Goal: Task Accomplishment & Management: Complete application form

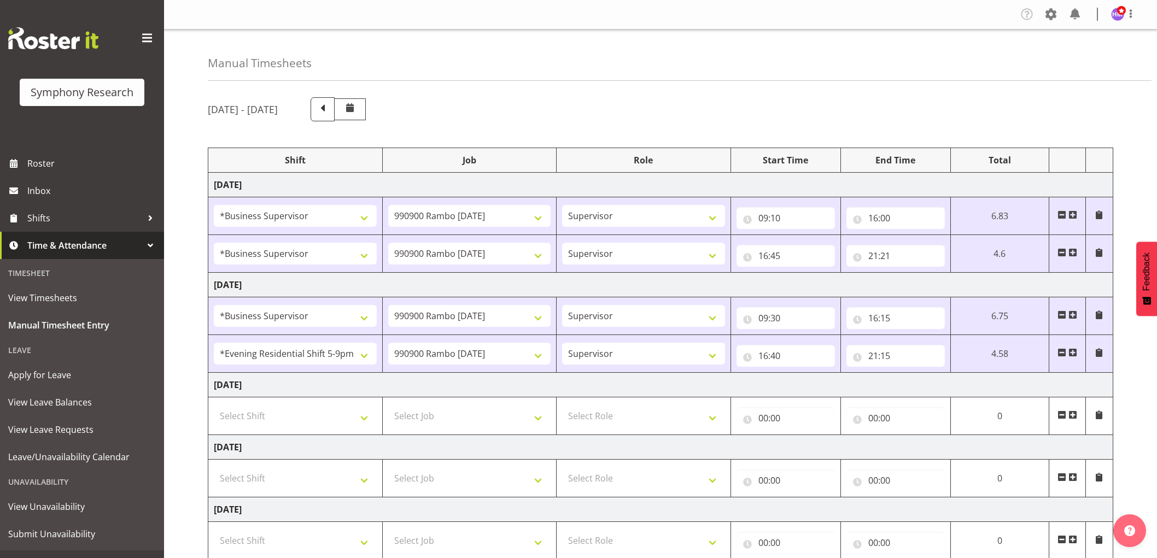
select select "1607"
select select "10732"
select select "1607"
select select "10732"
select select "1607"
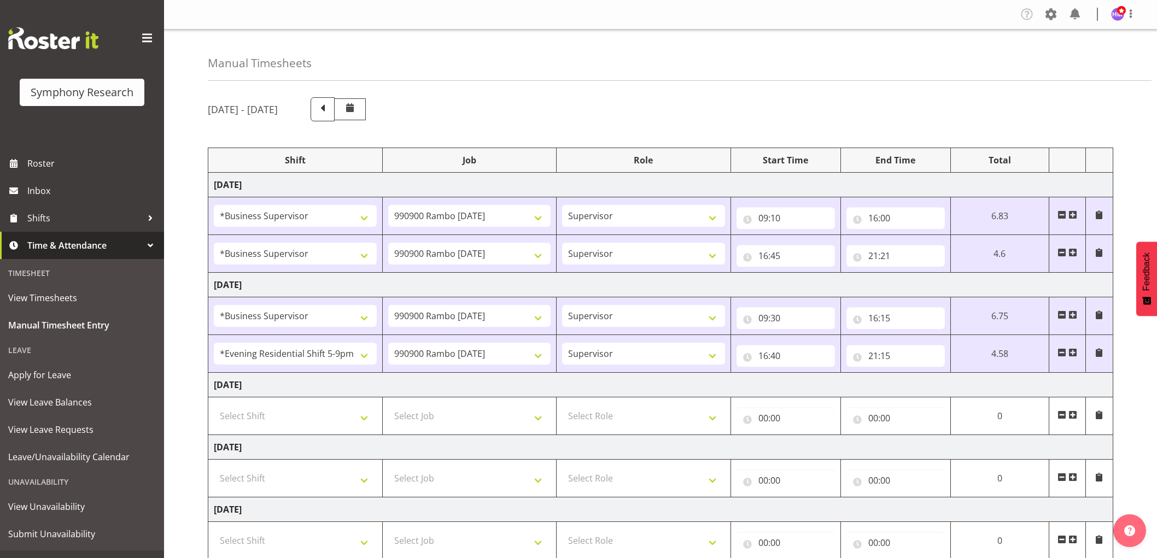
select select "10732"
select select "48116"
select select "10732"
click at [288, 406] on select "Select Shift !!Weekend Residential (Roster IT Shift Label) *Business 9/10am ~ 4…" at bounding box center [295, 416] width 163 height 22
select select "1607"
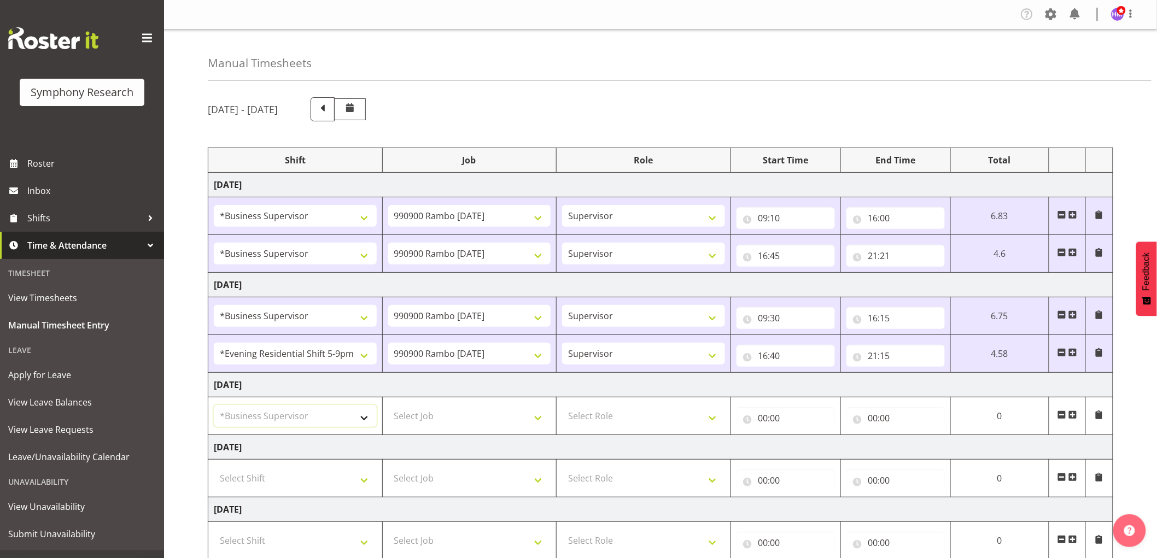
click at [214, 406] on select "Select Shift !!Weekend Residential (Roster IT Shift Label) *Business 9/10am ~ 4…" at bounding box center [295, 416] width 163 height 22
click at [477, 431] on td "Select Job 550060 IF Admin 553492 World Poll Aus Wave 2 Main 2025 553493 World …" at bounding box center [469, 417] width 174 height 38
click at [473, 419] on select "Select Job 550060 IF Admin 553492 World Poll Aus Wave 2 Main 2025 553493 World …" at bounding box center [469, 416] width 163 height 22
select select "10732"
click at [388, 406] on select "Select Job 550060 IF Admin 553492 World Poll Aus Wave 2 Main 2025 553493 World …" at bounding box center [469, 416] width 163 height 22
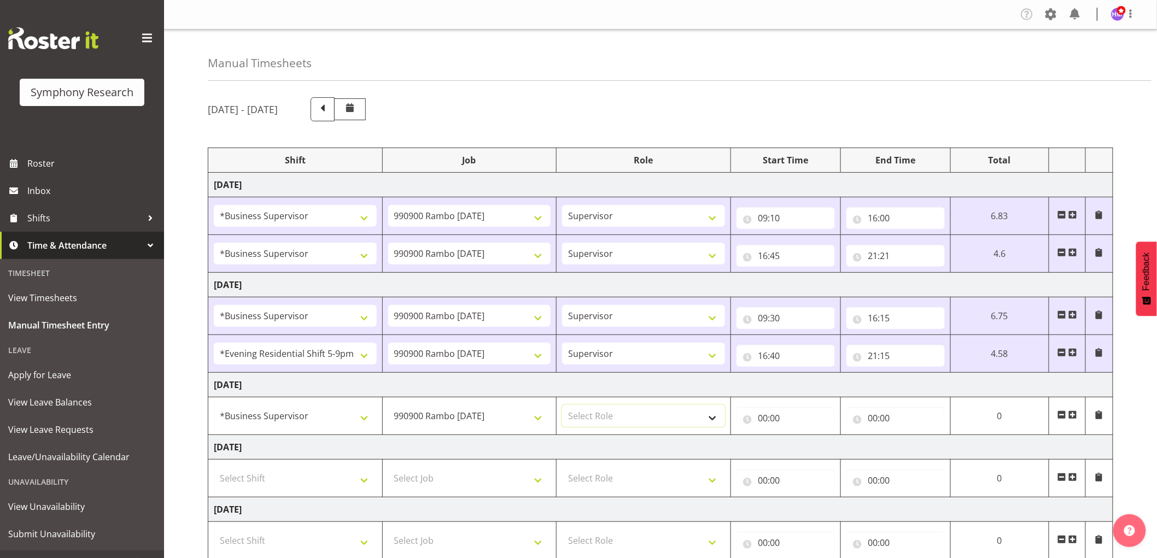
click at [612, 410] on select "Select Role Supervisor Interviewing Briefing" at bounding box center [643, 416] width 163 height 22
select select "45"
click at [562, 406] on select "Select Role Supervisor Interviewing Briefing" at bounding box center [643, 416] width 163 height 22
click at [789, 421] on input "00:00" at bounding box center [786, 419] width 98 height 22
click at [802, 444] on select "00 01 02 03 04 05 06 07 08 09 10 11 12 13 14 15 16 17 18 19 20 21 22 23" at bounding box center [811, 447] width 25 height 22
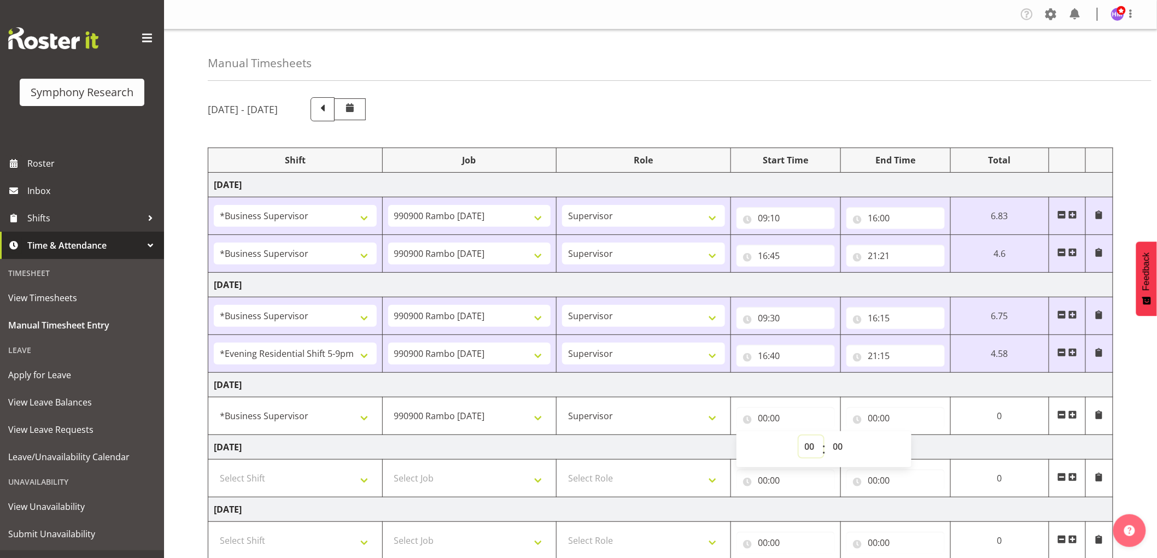
select select "9"
click at [824, 437] on select "00 01 02 03 04 05 06 07 08 09 10 11 12 13 14 15 16 17 18 19 20 21 22 23" at bounding box center [811, 447] width 25 height 22
type input "09:00"
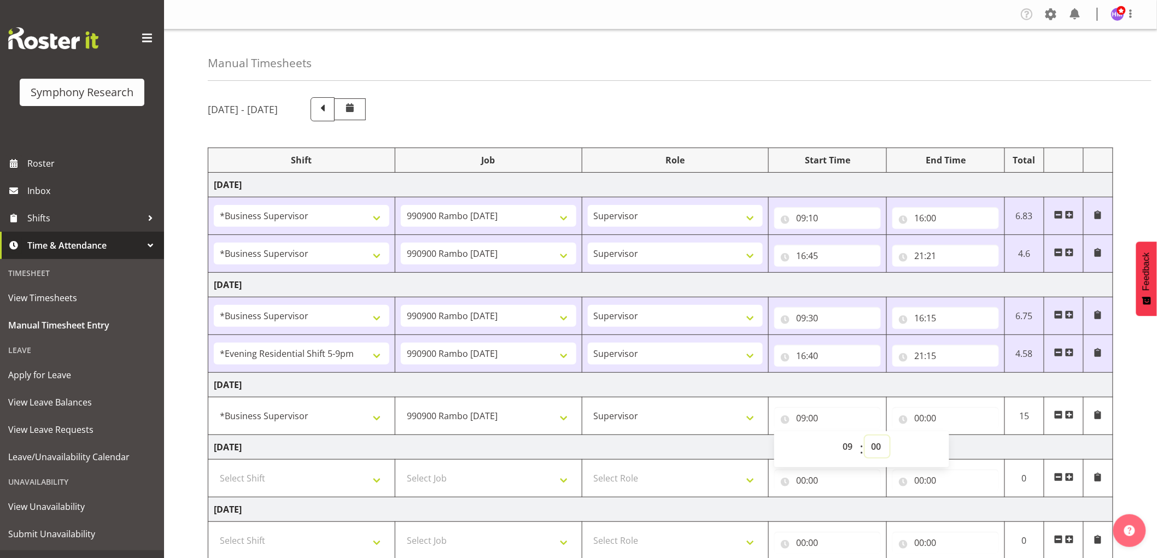
drag, startPoint x: 882, startPoint y: 441, endPoint x: 882, endPoint y: 487, distance: 45.9
click at [882, 444] on select "00 01 02 03 04 05 06 07 08 09 10 11 12 13 14 15 16 17 18 19 20 21 22 23 24 25 2…" at bounding box center [877, 447] width 25 height 22
select select "30"
click at [865, 437] on select "00 01 02 03 04 05 06 07 08 09 10 11 12 13 14 15 16 17 18 19 20 21 22 23 24 25 2…" at bounding box center [877, 447] width 25 height 22
type input "09:30"
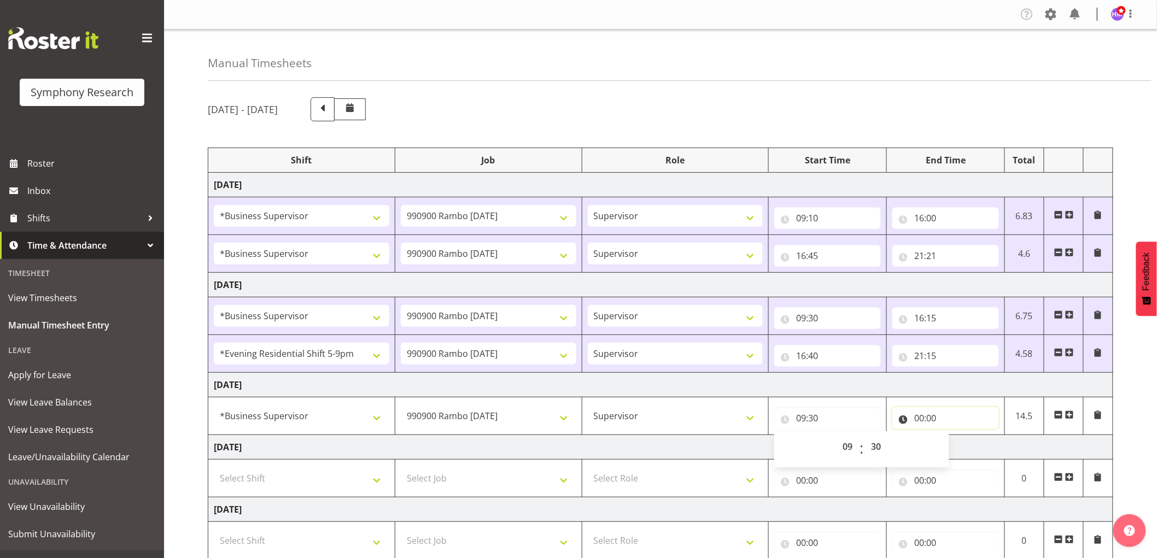
click at [921, 414] on input "00:00" at bounding box center [946, 419] width 107 height 22
click at [963, 451] on select "00 01 02 03 04 05 06 07 08 09 10 11 12 13 14 15 16 17 18 19 20 21 22 23" at bounding box center [967, 447] width 25 height 22
select select "16"
click at [955, 437] on select "00 01 02 03 04 05 06 07 08 09 10 11 12 13 14 15 16 17 18 19 20 21 22 23" at bounding box center [967, 447] width 25 height 22
type input "16:00"
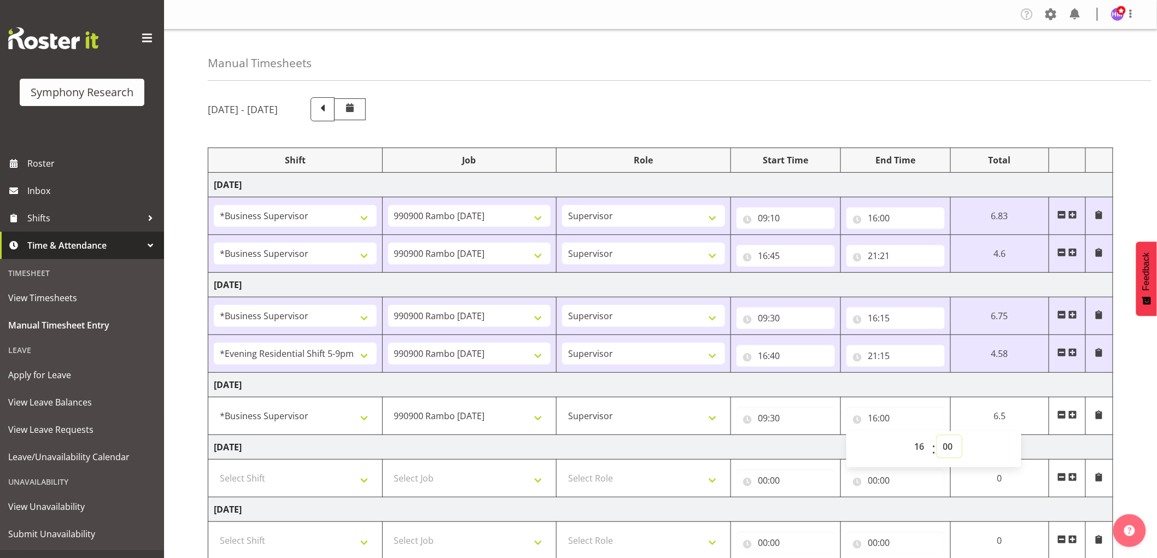
click at [950, 447] on select "00 01 02 03 04 05 06 07 08 09 10 11 12 13 14 15 16 17 18 19 20 21 22 23 24 25 2…" at bounding box center [950, 447] width 25 height 22
select select "30"
click at [938, 437] on select "00 01 02 03 04 05 06 07 08 09 10 11 12 13 14 15 16 17 18 19 20 21 22 23 24 25 2…" at bounding box center [950, 447] width 25 height 22
type input "16:30"
click at [1074, 418] on span at bounding box center [1073, 415] width 9 height 9
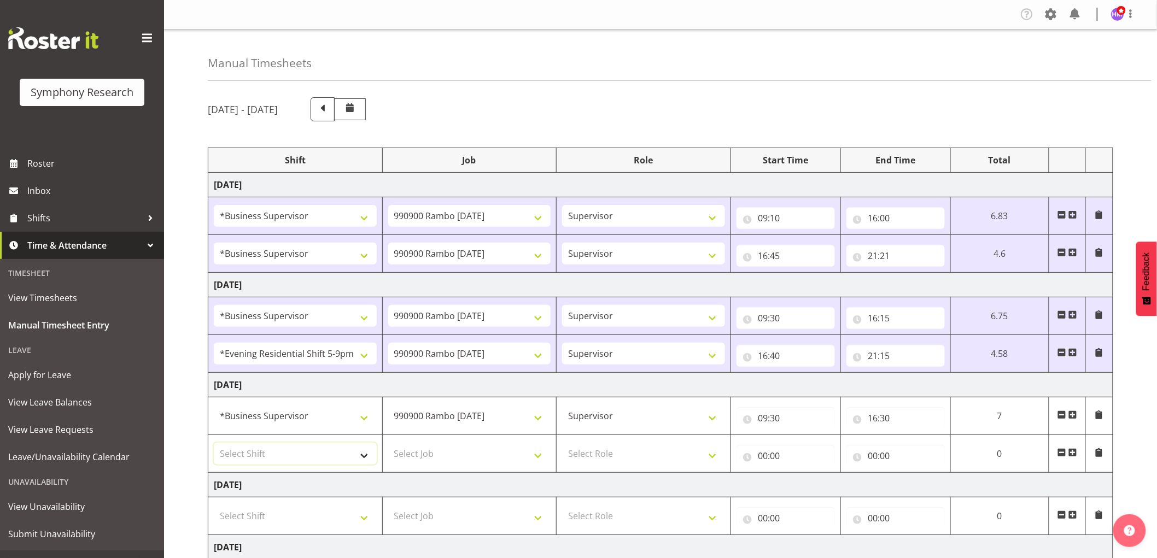
click at [312, 452] on select "Select Shift !!Weekend Residential (Roster IT Shift Label) *Business 9/10am ~ 4…" at bounding box center [295, 454] width 163 height 22
select select "1607"
click at [214, 444] on select "Select Shift !!Weekend Residential (Roster IT Shift Label) *Business 9/10am ~ 4…" at bounding box center [295, 454] width 163 height 22
drag, startPoint x: 461, startPoint y: 474, endPoint x: 461, endPoint y: 453, distance: 21.3
click at [461, 472] on tbody "[DATE] !!Weekend Residential (Roster IT Shift Label) *Business 9/10am ~ 4:30pm …" at bounding box center [660, 460] width 905 height 574
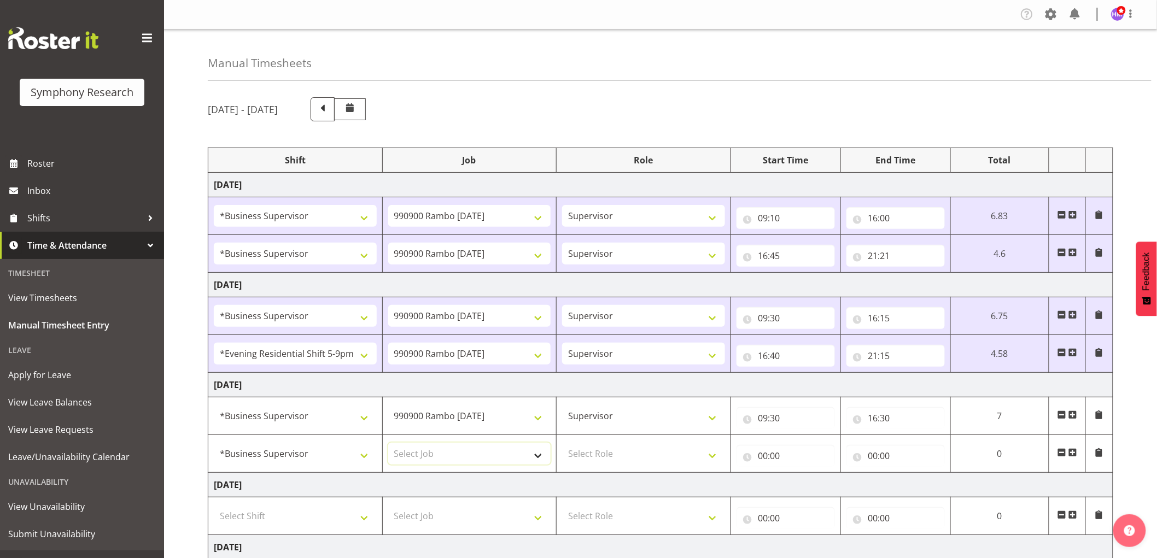
click at [461, 452] on select "Select Job 550060 IF Admin 553492 World Poll Aus Wave 2 Main 2025 553493 World …" at bounding box center [469, 454] width 163 height 22
click at [893, 417] on input "16:30" at bounding box center [896, 419] width 98 height 22
drag, startPoint x: 950, startPoint y: 446, endPoint x: 1026, endPoint y: 425, distance: 78.3
click at [1004, 434] on div "00 01 02 03 04 05 06 07 08 09 10 11 12 13 14 15 16 17 18 19 20 21 22 23 : 00 01…" at bounding box center [934, 450] width 175 height 36
select select "0"
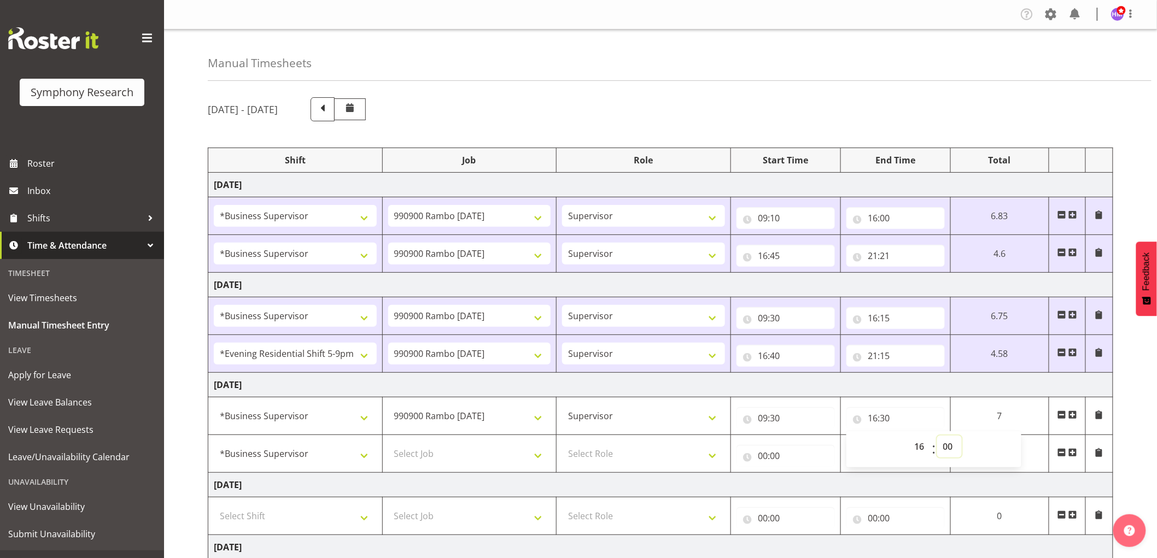
click at [938, 437] on select "00 01 02 03 04 05 06 07 08 09 10 11 12 13 14 15 16 17 18 19 20 21 22 23 24 25 2…" at bounding box center [950, 447] width 25 height 22
type input "16:00"
click at [436, 461] on select "Select Job 550060 IF Admin 553492 World Poll Aus Wave 2 Main 2025 553493 World …" at bounding box center [469, 454] width 163 height 22
select select "10732"
click at [388, 444] on select "Select Job 550060 IF Admin 553492 World Poll Aus Wave 2 Main 2025 553493 World …" at bounding box center [469, 454] width 163 height 22
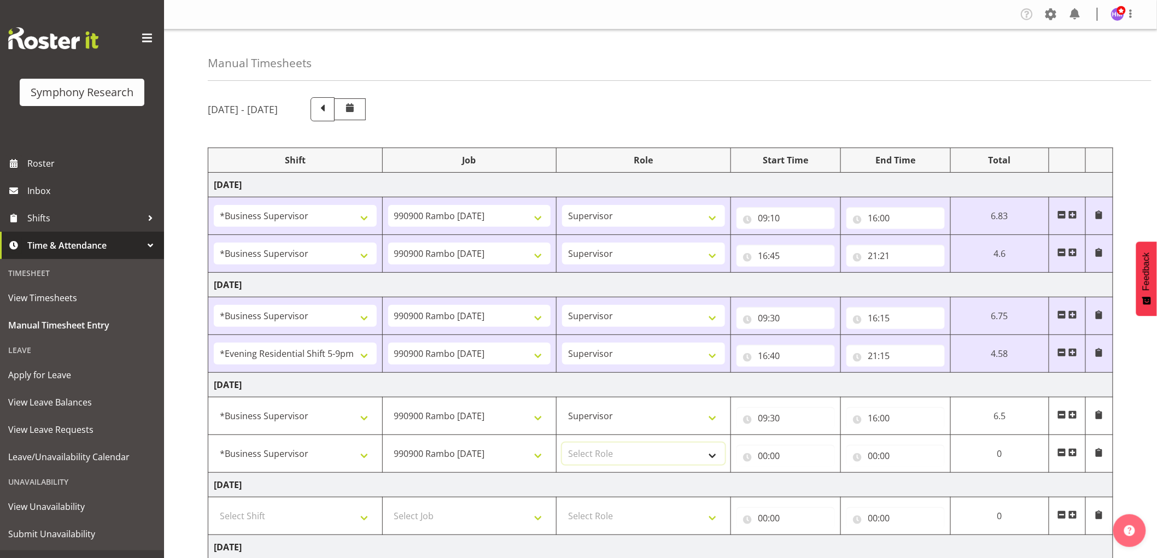
drag, startPoint x: 587, startPoint y: 449, endPoint x: 589, endPoint y: 460, distance: 11.2
click at [587, 449] on select "Select Role Supervisor Interviewing Briefing" at bounding box center [643, 454] width 163 height 22
select select "45"
click at [562, 444] on select "Select Role Supervisor Interviewing Briefing" at bounding box center [643, 454] width 163 height 22
click at [797, 462] on input "00:00" at bounding box center [786, 456] width 98 height 22
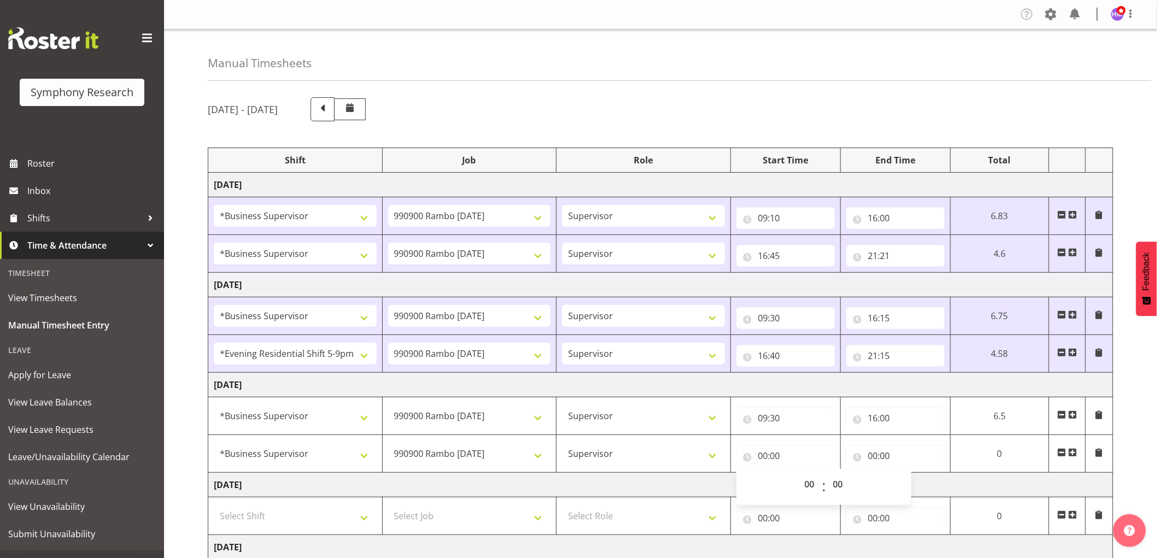
click at [799, 494] on span "00 01 02 03 04 05 06 07 08 09 10 11 12 13 14 15 16 17 18 19 20 21 22 23" at bounding box center [811, 487] width 25 height 27
click at [800, 493] on select "00 01 02 03 04 05 06 07 08 09 10 11 12 13 14 15 16 17 18 19 20 21 22 23" at bounding box center [811, 485] width 25 height 22
select select "16"
click at [824, 474] on select "00 01 02 03 04 05 06 07 08 09 10 11 12 13 14 15 16 17 18 19 20 21 22 23" at bounding box center [811, 485] width 25 height 22
type input "16:00"
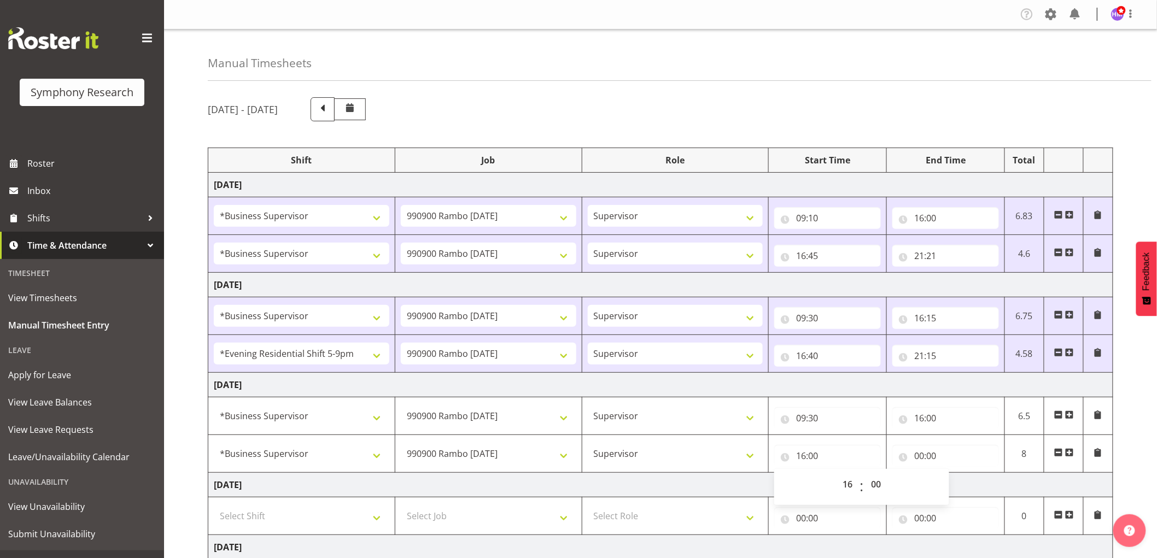
click at [892, 482] on div "00 01 02 03 04 05 06 07 08 09 10 11 12 13 14 15 16 17 18 19 20 21 22 23 : 00 01…" at bounding box center [862, 487] width 175 height 27
click at [881, 484] on select "00 01 02 03 04 05 06 07 08 09 10 11 12 13 14 15 16 17 18 19 20 21 22 23 24 25 2…" at bounding box center [877, 485] width 25 height 22
select select "30"
click at [865, 474] on select "00 01 02 03 04 05 06 07 08 09 10 11 12 13 14 15 16 17 18 19 20 21 22 23 24 25 2…" at bounding box center [877, 485] width 25 height 22
type input "16:30"
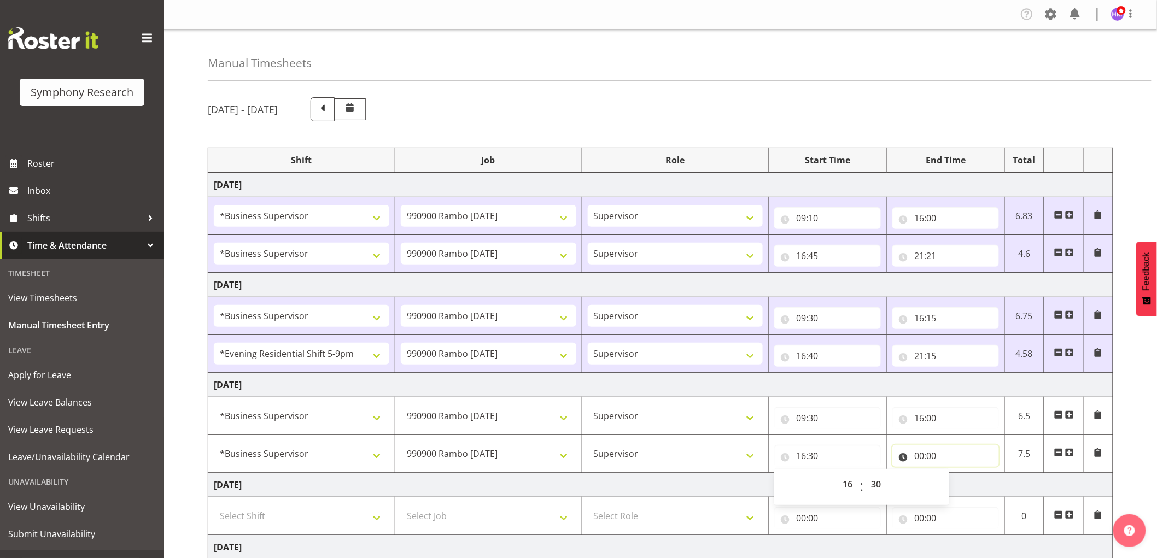
click at [912, 455] on input "00:00" at bounding box center [946, 456] width 107 height 22
drag, startPoint x: 967, startPoint y: 484, endPoint x: 972, endPoint y: 512, distance: 28.4
click at [967, 484] on select "00 01 02 03 04 05 06 07 08 09 10 11 12 13 14 15 16 17 18 19 20 21 22 23" at bounding box center [967, 485] width 25 height 22
select select "19"
click at [955, 474] on select "00 01 02 03 04 05 06 07 08 09 10 11 12 13 14 15 16 17 18 19 20 21 22 23" at bounding box center [967, 485] width 25 height 22
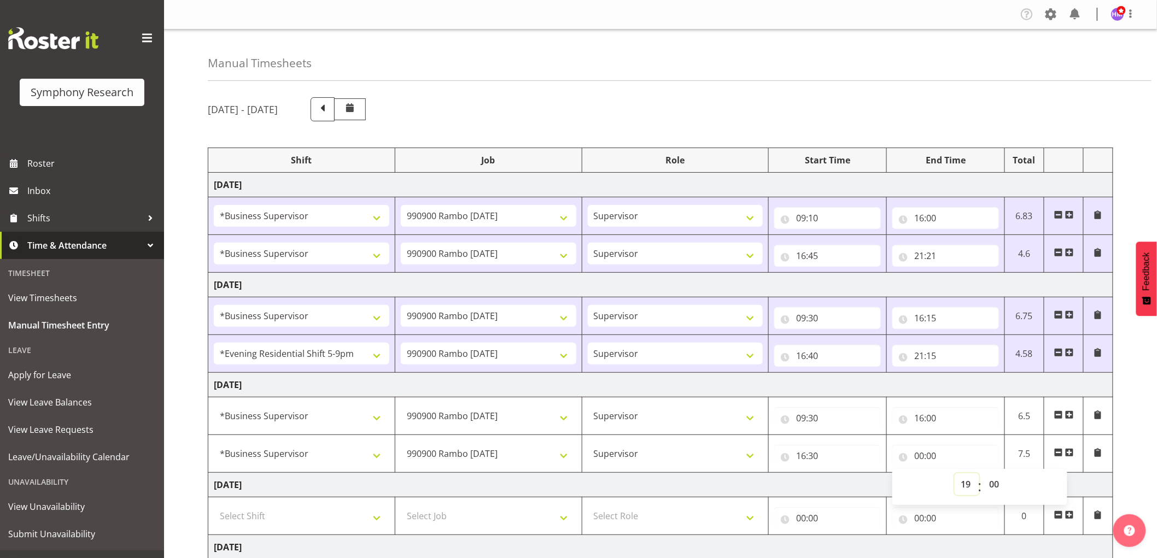
type input "19:00"
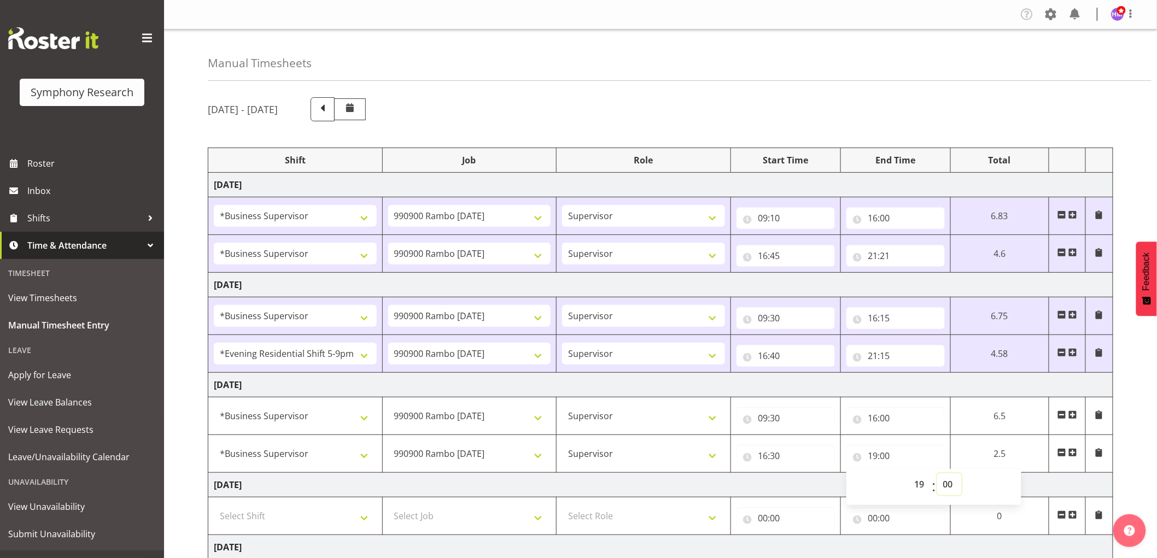
click at [960, 479] on select "00 01 02 03 04 05 06 07 08 09 10 11 12 13 14 15 16 17 18 19 20 21 22 23 24 25 2…" at bounding box center [950, 485] width 25 height 22
select select "30"
click at [962, 474] on select "00 01 02 03 04 05 06 07 08 09 10 11 12 13 14 15 16 17 18 19 20 21 22 23 24 25 2…" at bounding box center [950, 485] width 25 height 22
type input "19:30"
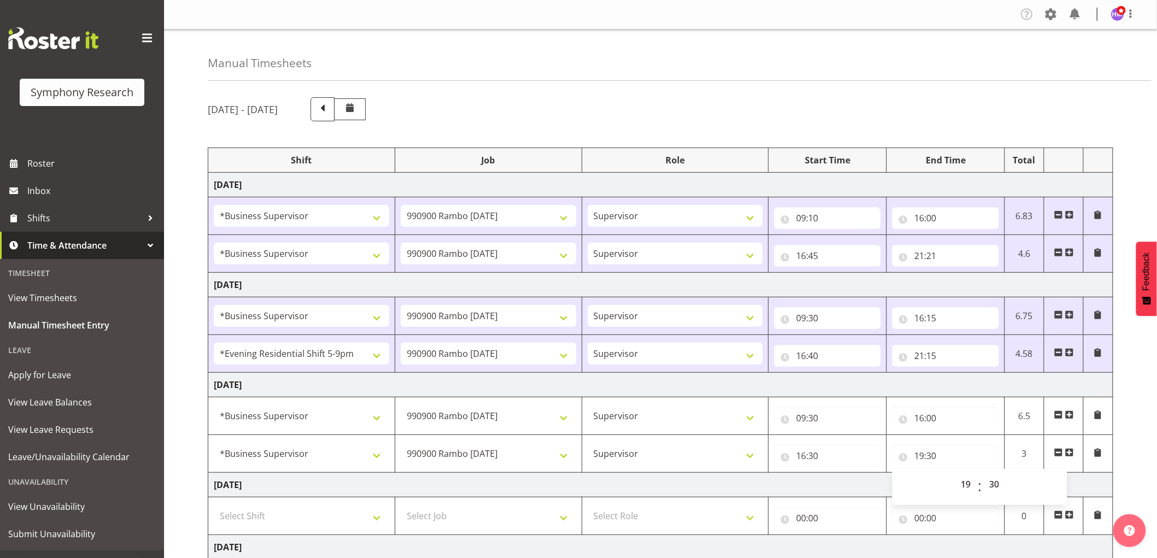
click at [826, 139] on div "[DATE] - [DATE] Shift Job Role Start Time End Time Total [DATE] !!Weekend Resid…" at bounding box center [683, 436] width 950 height 695
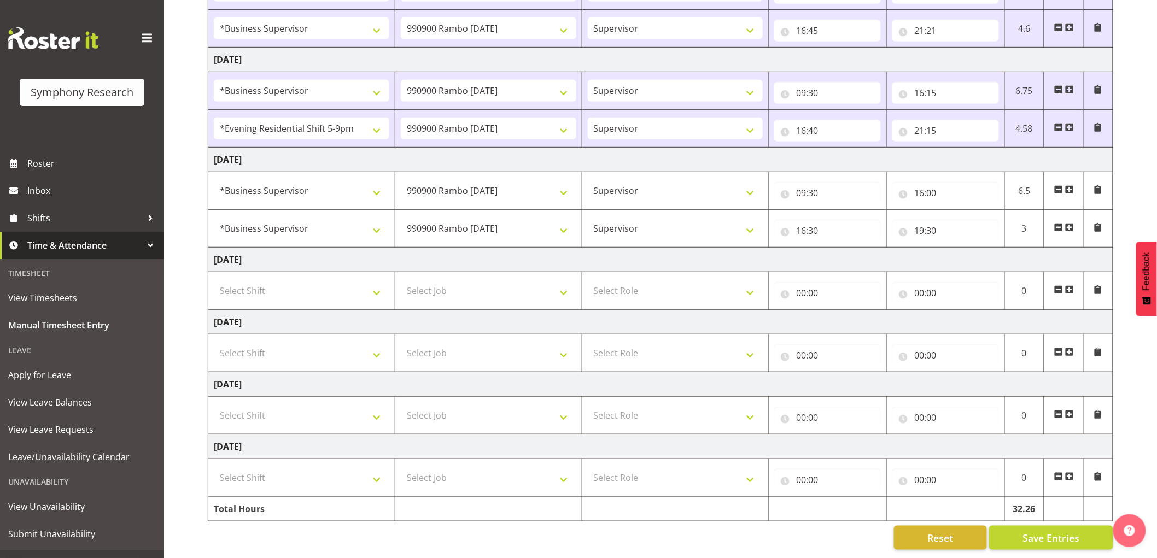
scroll to position [236, 0]
click at [1051, 531] on span "Save Entries" at bounding box center [1051, 538] width 57 height 14
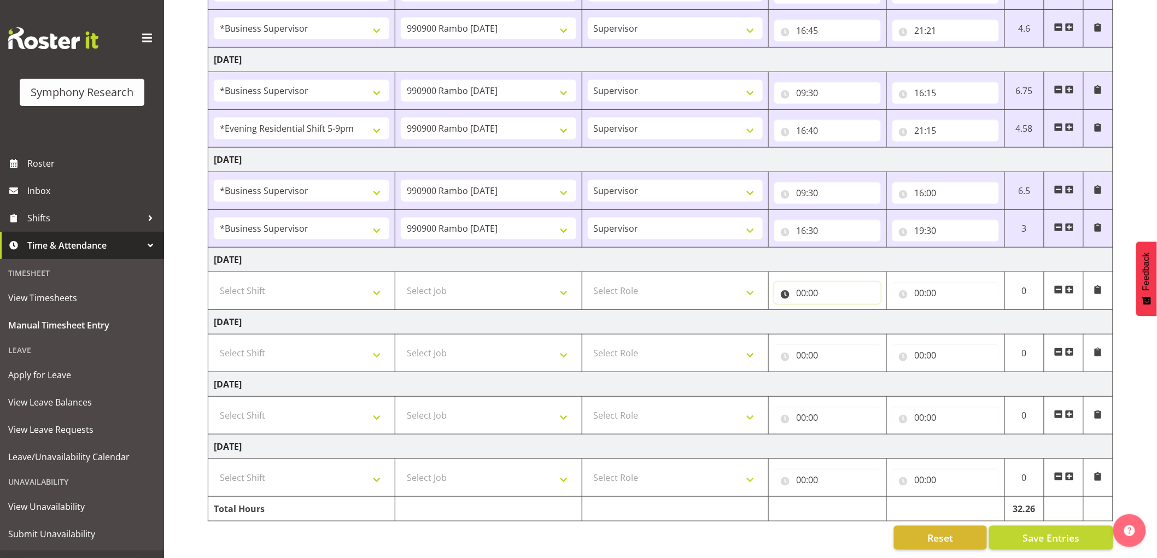
click at [802, 283] on input "00:00" at bounding box center [828, 293] width 107 height 22
click at [843, 314] on select "00 01 02 03 04 05 06 07 08 09 10 11 12 13 14 15 16 17 18 19 20 21 22 23" at bounding box center [849, 322] width 25 height 22
select select "8"
click at [837, 311] on select "00 01 02 03 04 05 06 07 08 09 10 11 12 13 14 15 16 17 18 19 20 21 22 23" at bounding box center [849, 322] width 25 height 22
type input "08:00"
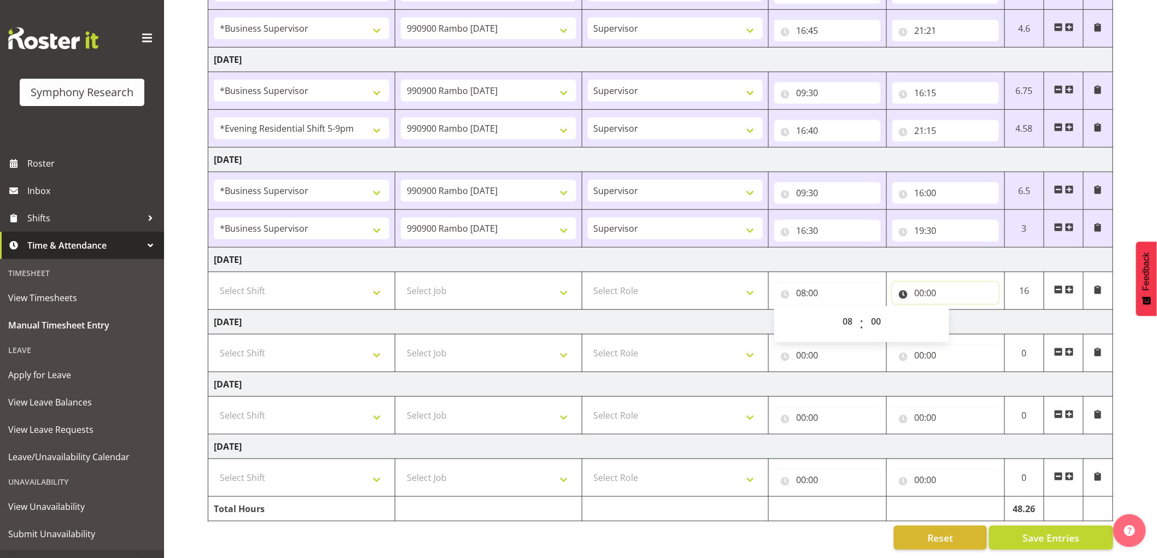
click at [923, 282] on input "00:00" at bounding box center [946, 293] width 107 height 22
click at [962, 311] on select "00 01 02 03 04 05 06 07 08 09 10 11 12 13 14 15 16 17 18 19 20 21 22 23" at bounding box center [967, 322] width 25 height 22
select select "18"
click at [955, 311] on select "00 01 02 03 04 05 06 07 08 09 10 11 12 13 14 15 16 17 18 19 20 21 22 23" at bounding box center [967, 322] width 25 height 22
type input "18:00"
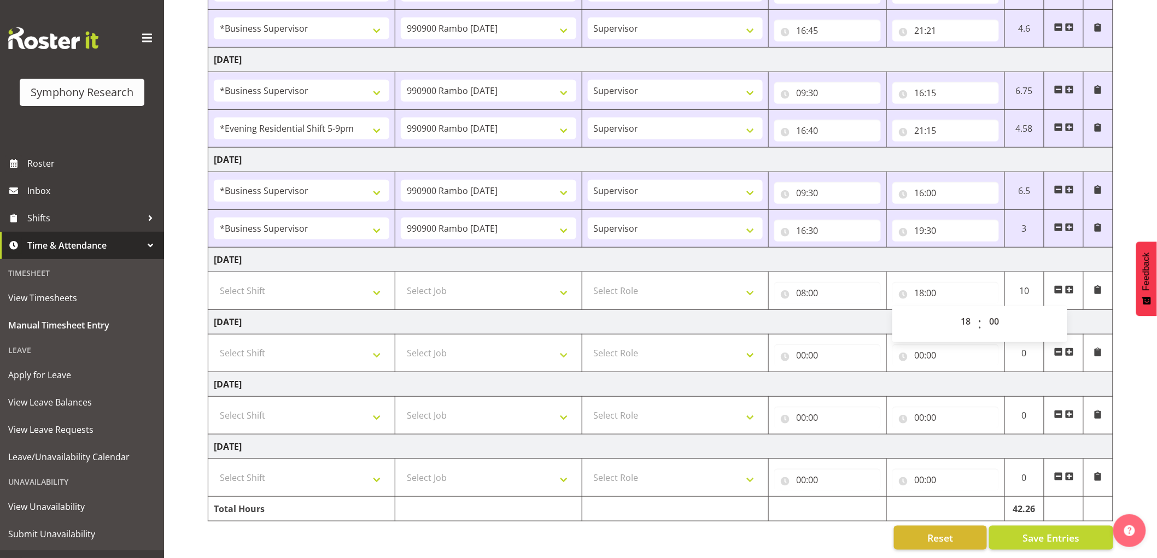
click at [1060, 286] on span at bounding box center [1059, 290] width 9 height 9
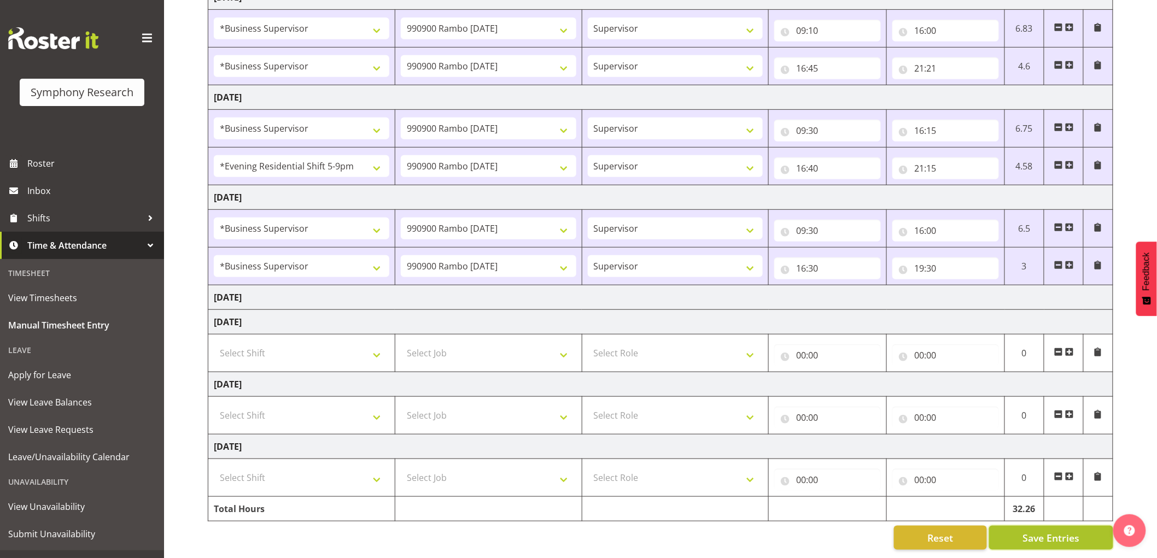
click at [1056, 531] on span "Save Entries" at bounding box center [1051, 538] width 57 height 14
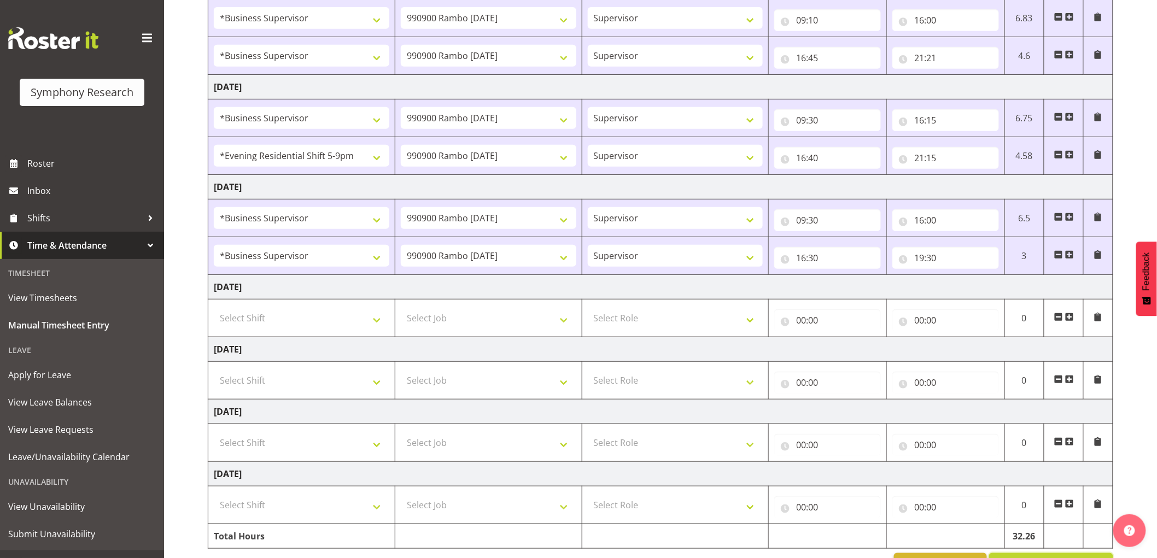
scroll to position [236, 0]
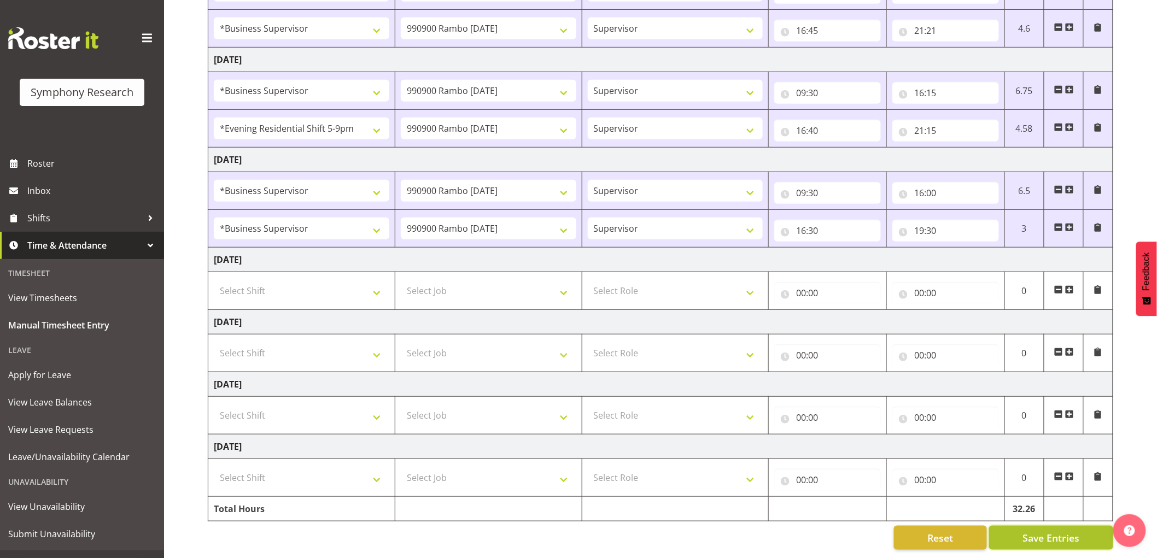
click at [1025, 531] on span "Save Entries" at bounding box center [1051, 538] width 57 height 14
click at [1056, 531] on span "Save Entries" at bounding box center [1051, 538] width 57 height 14
